Goal: Transaction & Acquisition: Purchase product/service

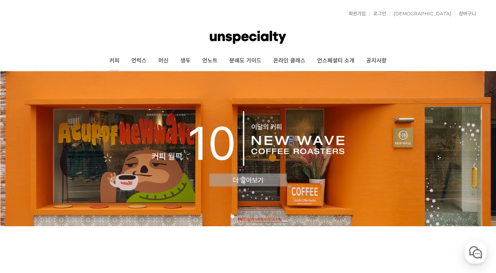
click at [115, 62] on link "커피" at bounding box center [115, 61] width 22 height 20
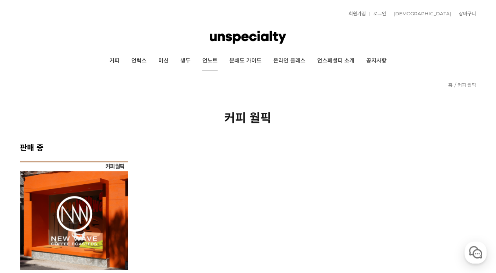
click at [203, 59] on link "언노트" at bounding box center [209, 61] width 27 height 20
click at [190, 60] on link "생두" at bounding box center [186, 61] width 22 height 20
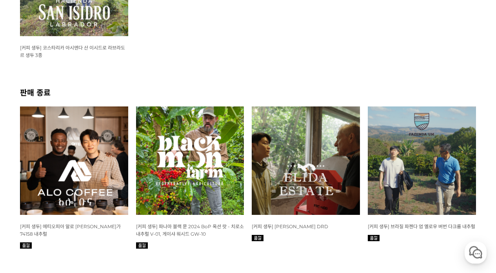
scroll to position [137, 0]
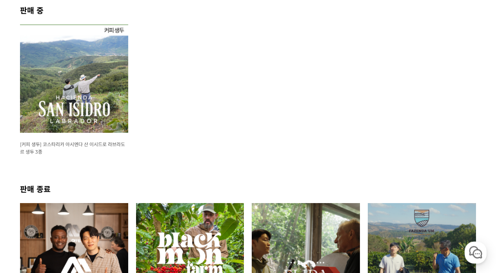
click at [105, 106] on img at bounding box center [74, 78] width 108 height 108
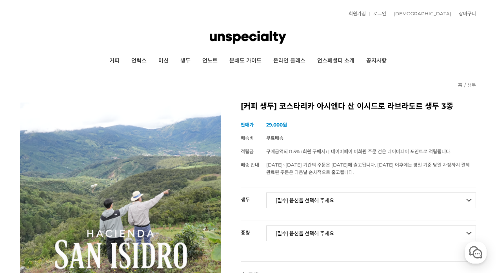
select select "코스타리카 아시엔다 산 이시드로 라브라도르 엘 세드로 게이샤 무산소 내추럴"
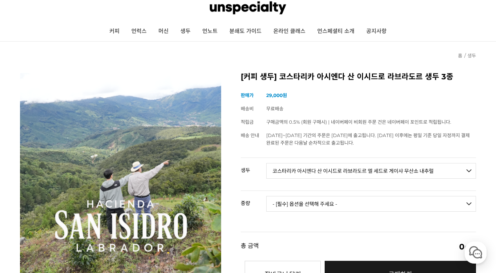
scroll to position [29, 0]
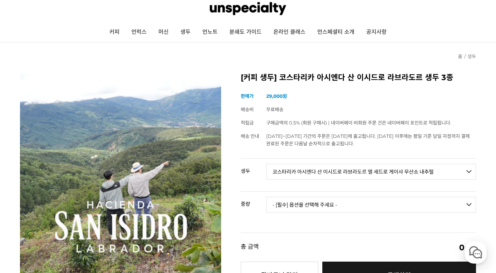
select select "500g"
select select "*"
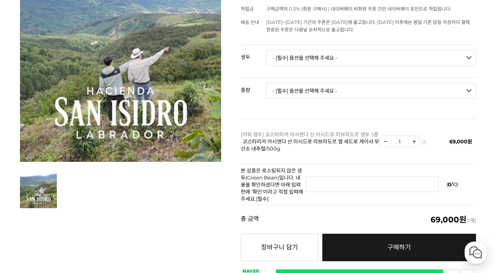
scroll to position [0, 0]
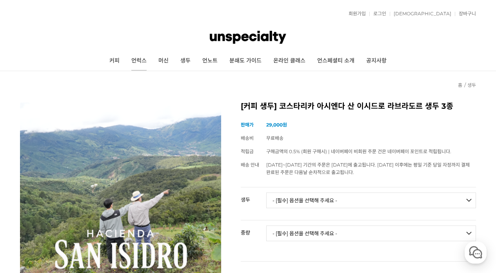
click at [142, 62] on link "언럭스" at bounding box center [138, 61] width 27 height 20
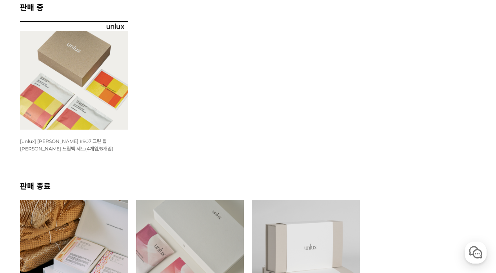
scroll to position [211, 0]
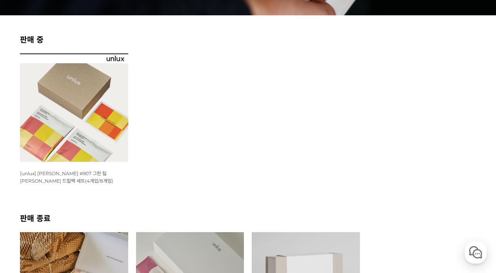
click at [87, 102] on img at bounding box center [74, 107] width 108 height 108
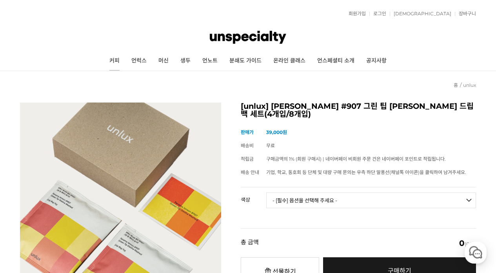
click at [121, 60] on link "커피" at bounding box center [115, 61] width 22 height 20
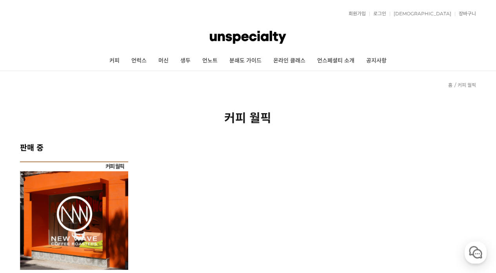
click at [77, 189] on img at bounding box center [74, 215] width 108 height 108
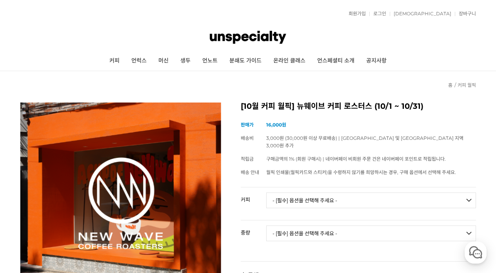
select select "#21 페루 라 피나 게이샤 풀리 워시드"
select select "100g"
select select "*"
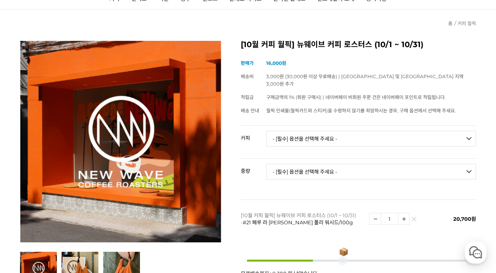
scroll to position [61, 0]
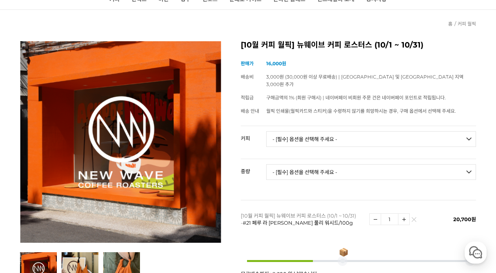
select select "#25 [PERSON_NAME] (랏 #985)"
select select "100g"
select select "*"
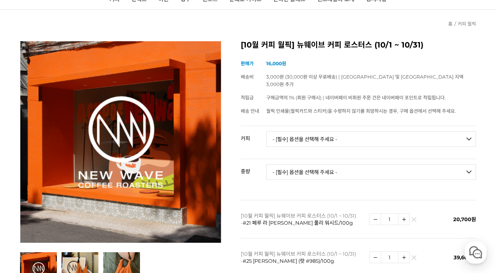
scroll to position [90, 0]
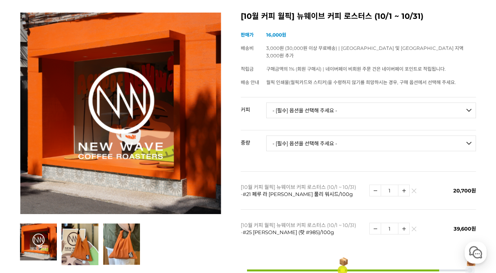
select select "#7 에티오피아 [PERSON_NAME] #1 에얼룸 내추럴"
select select "200g"
select select "*"
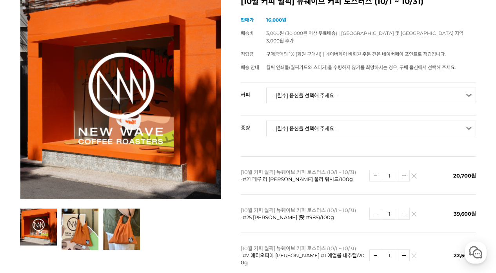
scroll to position [105, 0]
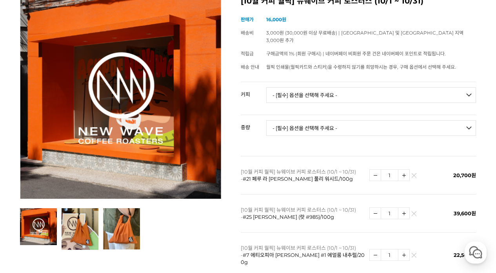
select select "[PERSON_NAME] (언스페셜티 블렌드)"
select select "200g"
select select "*"
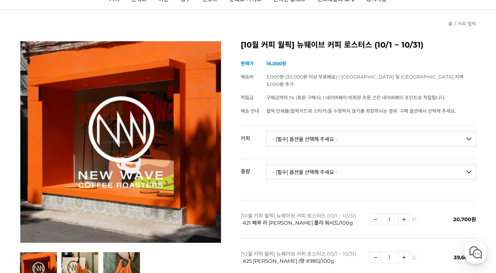
scroll to position [64, 0]
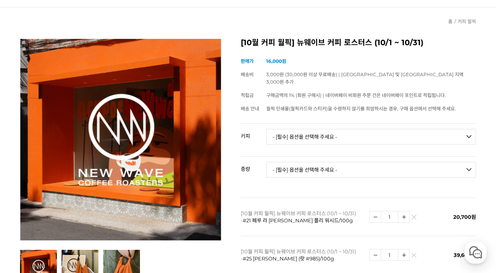
select select "#3 에티오피아 구지 우라가 고고구 에얼룸 풀리 워시드"
click at [316, 156] on td "- [필수] 옵션을 선택해 주세요 - ------------------- 200g" at bounding box center [371, 172] width 210 height 33
select select "200g"
select select "*"
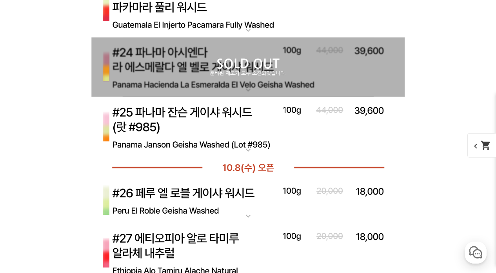
scroll to position [3653, 0]
